Goal: Task Accomplishment & Management: Manage account settings

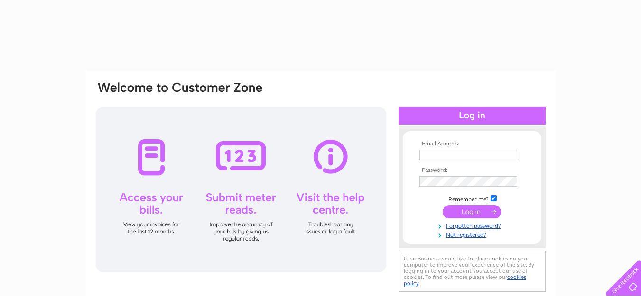
type input "sarahjbond11@gmail.com"
click at [467, 210] on input "submit" at bounding box center [472, 211] width 58 height 13
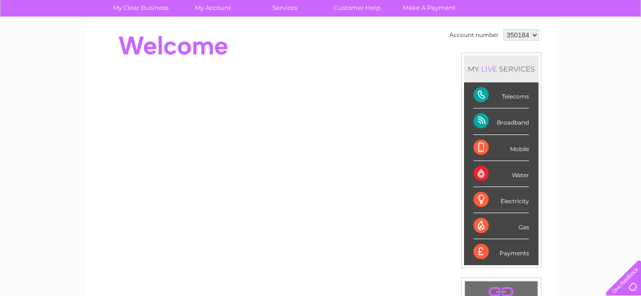
scroll to position [30, 0]
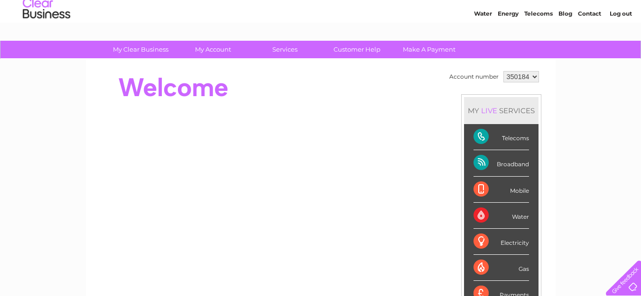
click at [507, 244] on div "Electricity" at bounding box center [500, 242] width 55 height 26
click at [516, 218] on div "Water" at bounding box center [500, 216] width 55 height 26
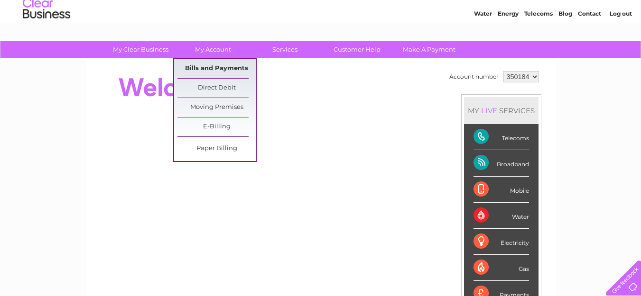
click at [206, 68] on link "Bills and Payments" at bounding box center [216, 68] width 78 height 19
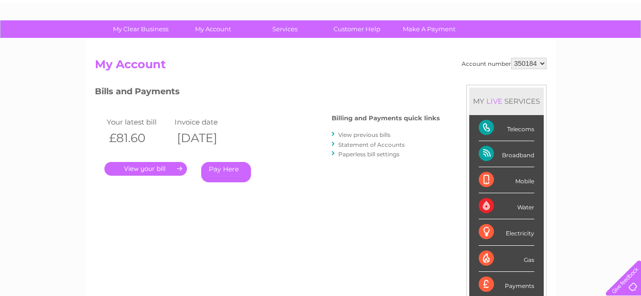
scroll to position [47, 0]
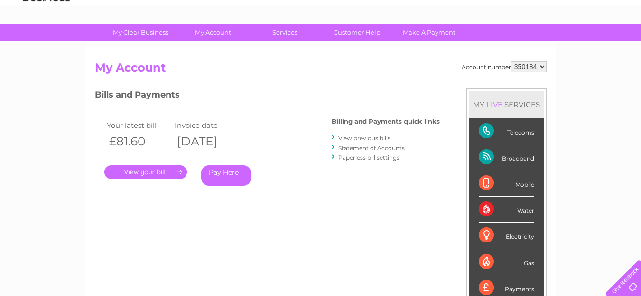
click at [142, 170] on link "." at bounding box center [145, 173] width 83 height 14
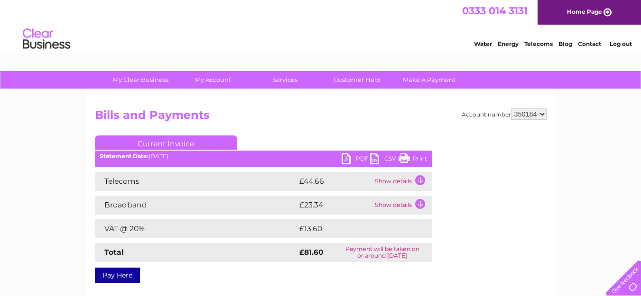
click at [419, 181] on td "Show details" at bounding box center [401, 181] width 59 height 19
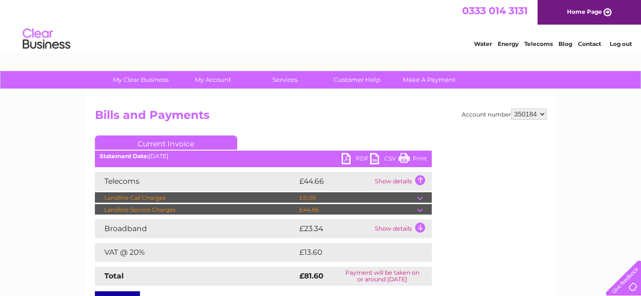
scroll to position [47, 0]
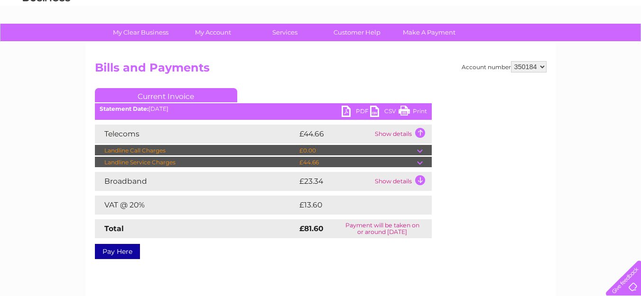
click at [420, 180] on td "Show details" at bounding box center [401, 181] width 59 height 19
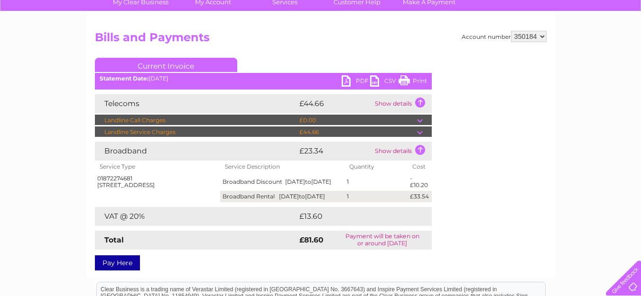
scroll to position [95, 0]
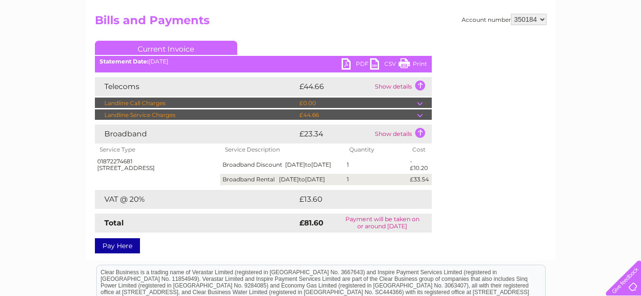
click at [418, 103] on td at bounding box center [424, 103] width 15 height 11
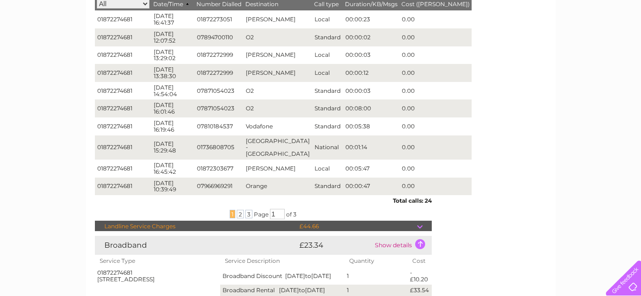
scroll to position [237, 0]
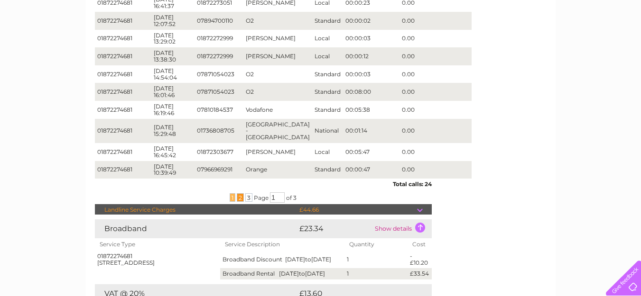
click at [240, 194] on span "2" at bounding box center [240, 198] width 7 height 9
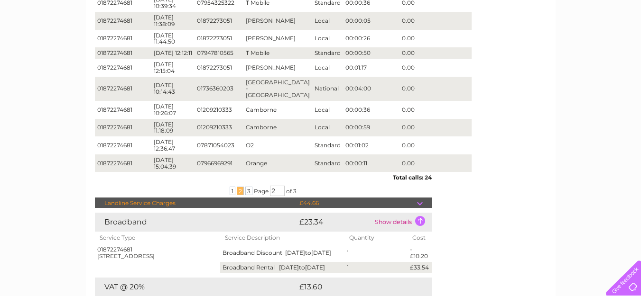
scroll to position [285, 0]
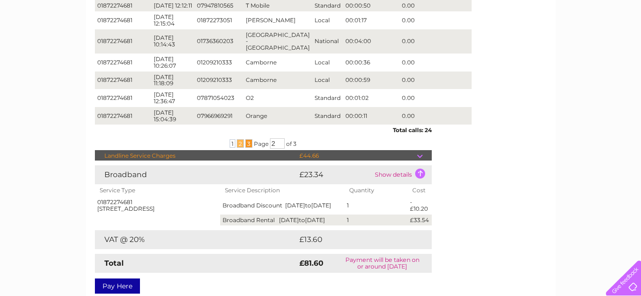
click at [246, 146] on span "3" at bounding box center [248, 143] width 7 height 9
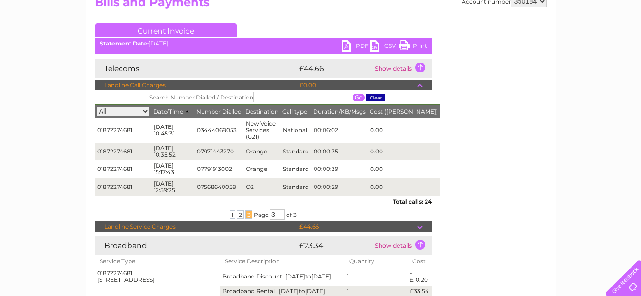
scroll to position [95, 0]
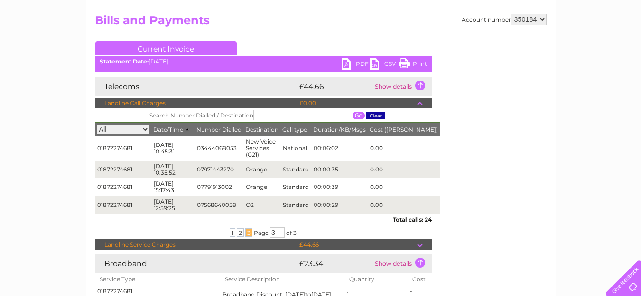
click at [346, 65] on link "PDF" at bounding box center [355, 65] width 28 height 14
